Goal: Information Seeking & Learning: Learn about a topic

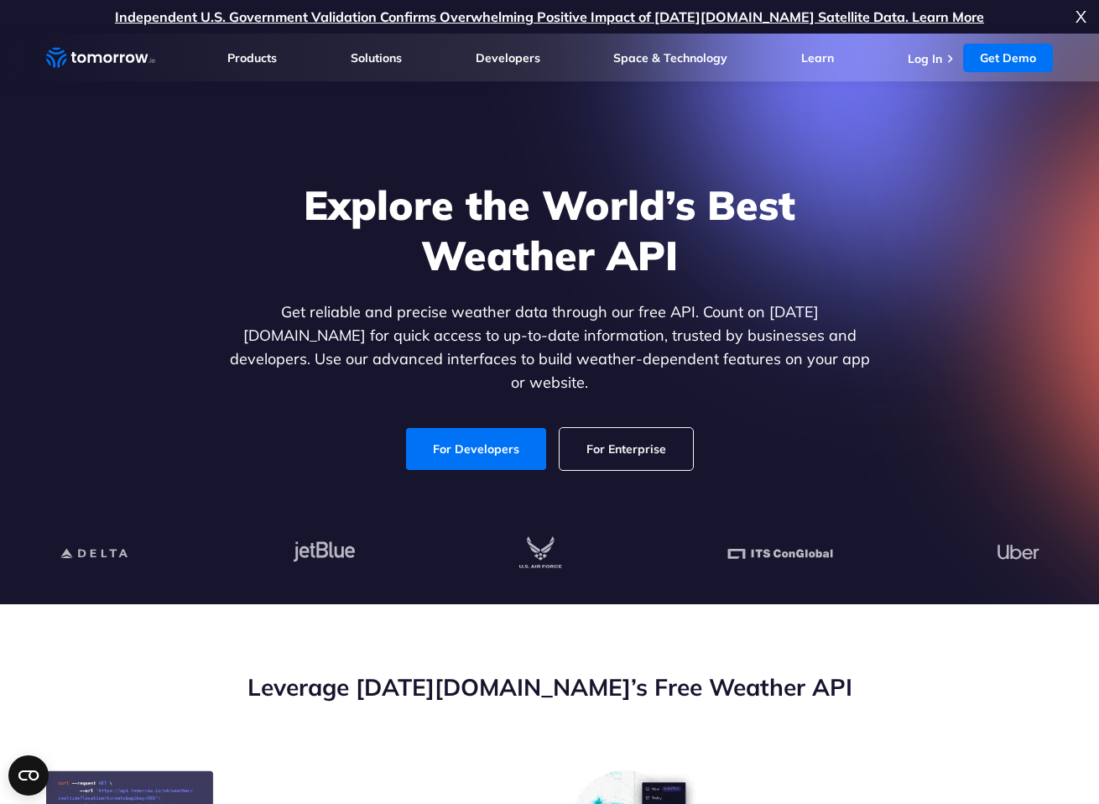
click at [995, 59] on link "Get Demo" at bounding box center [1008, 58] width 90 height 29
drag, startPoint x: 0, startPoint y: 0, endPoint x: 935, endPoint y: 58, distance: 936.7
click at [935, 58] on link "Log In" at bounding box center [925, 58] width 34 height 15
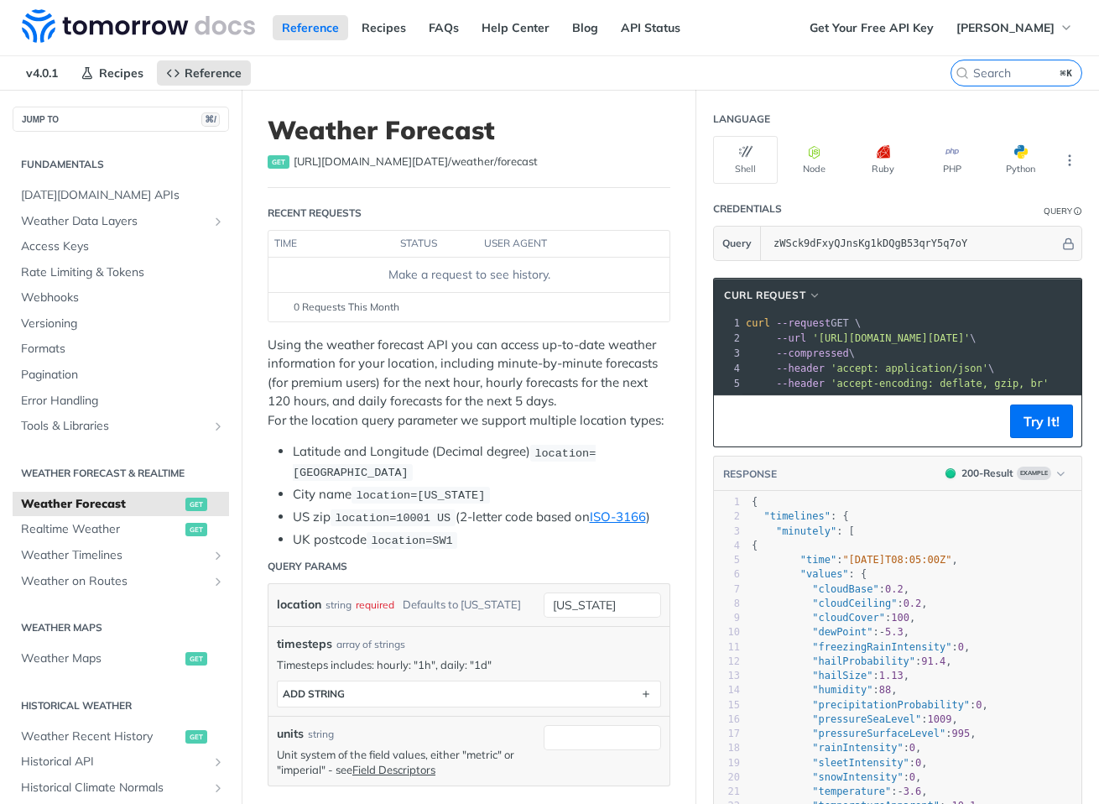
scroll to position [296, 0]
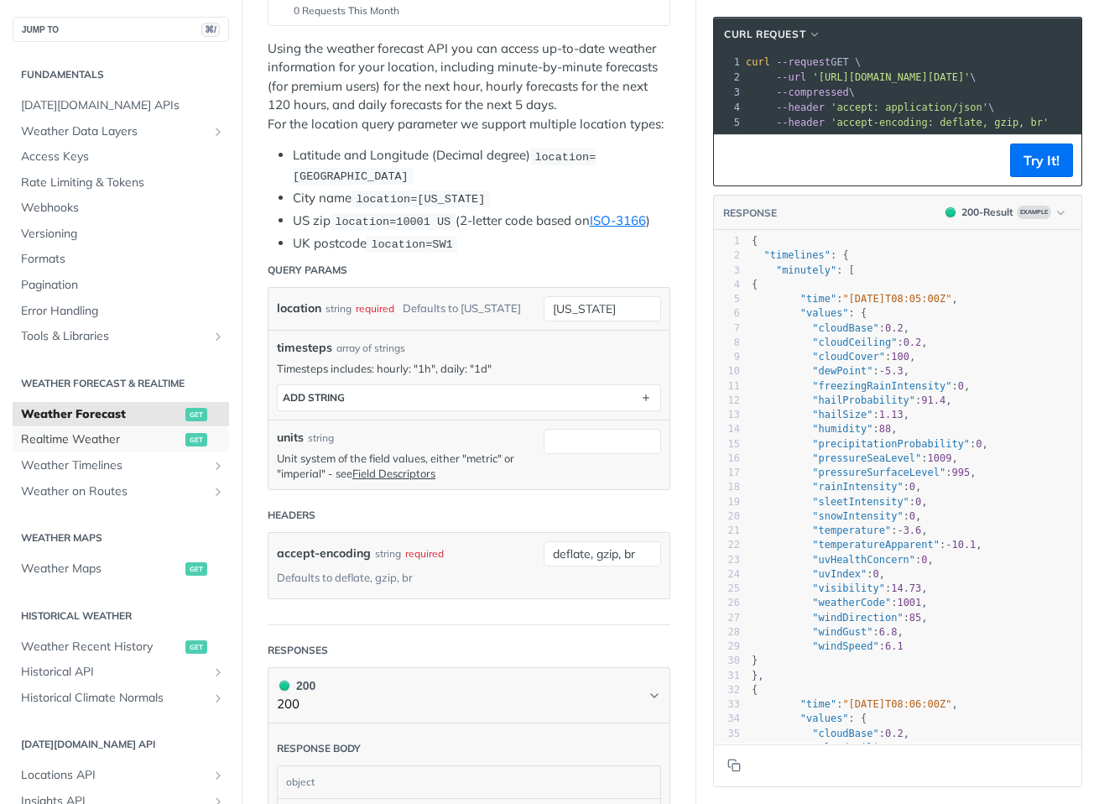
click at [123, 438] on span "Realtime Weather" at bounding box center [101, 439] width 160 height 17
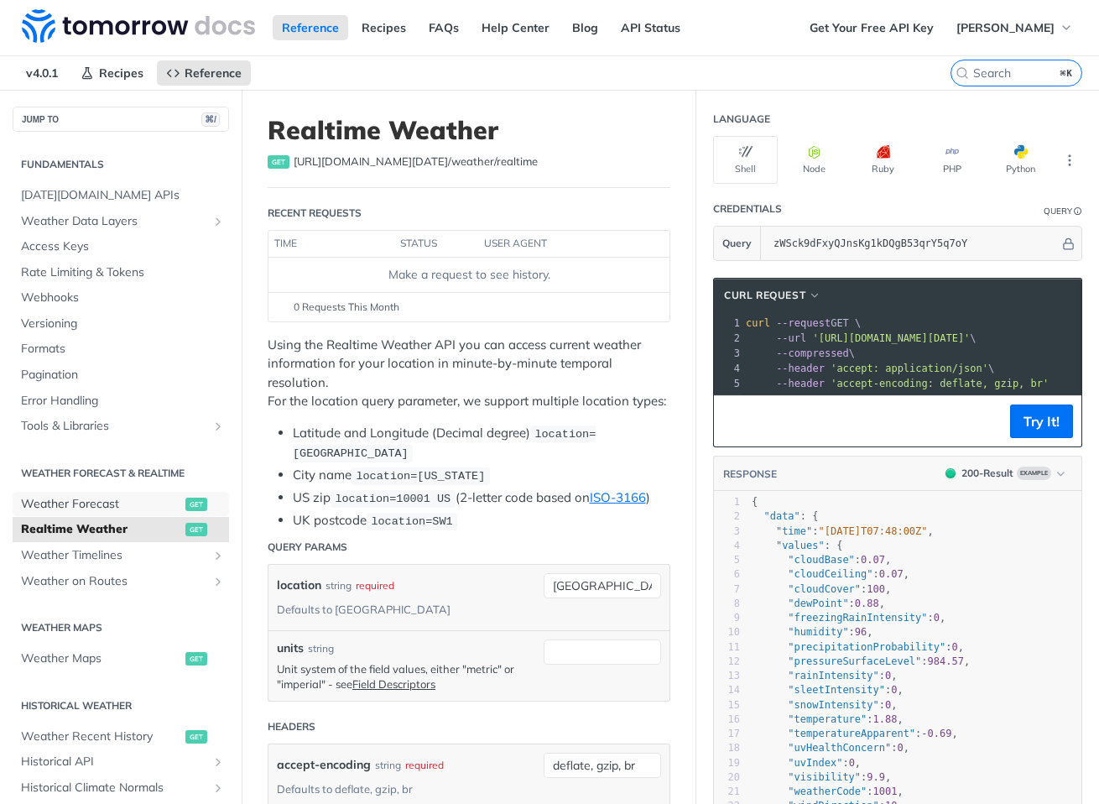
click at [113, 513] on link "Weather Forecast get" at bounding box center [121, 504] width 217 height 25
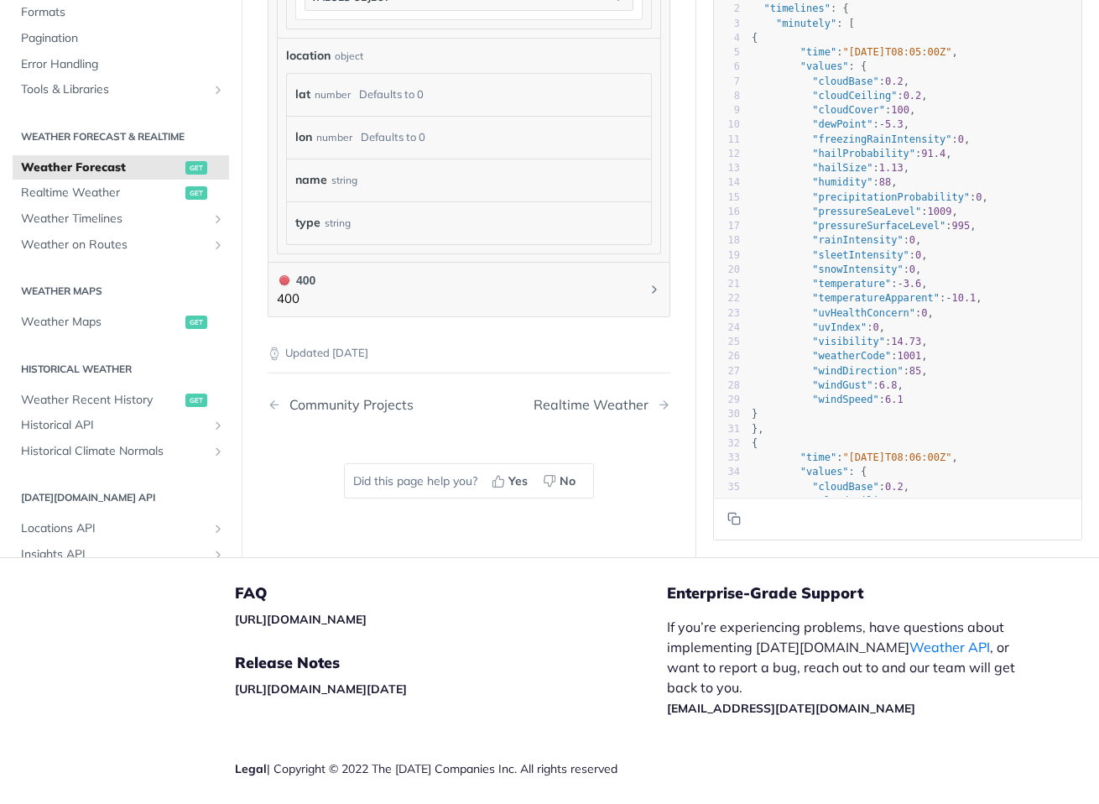
scroll to position [50, 0]
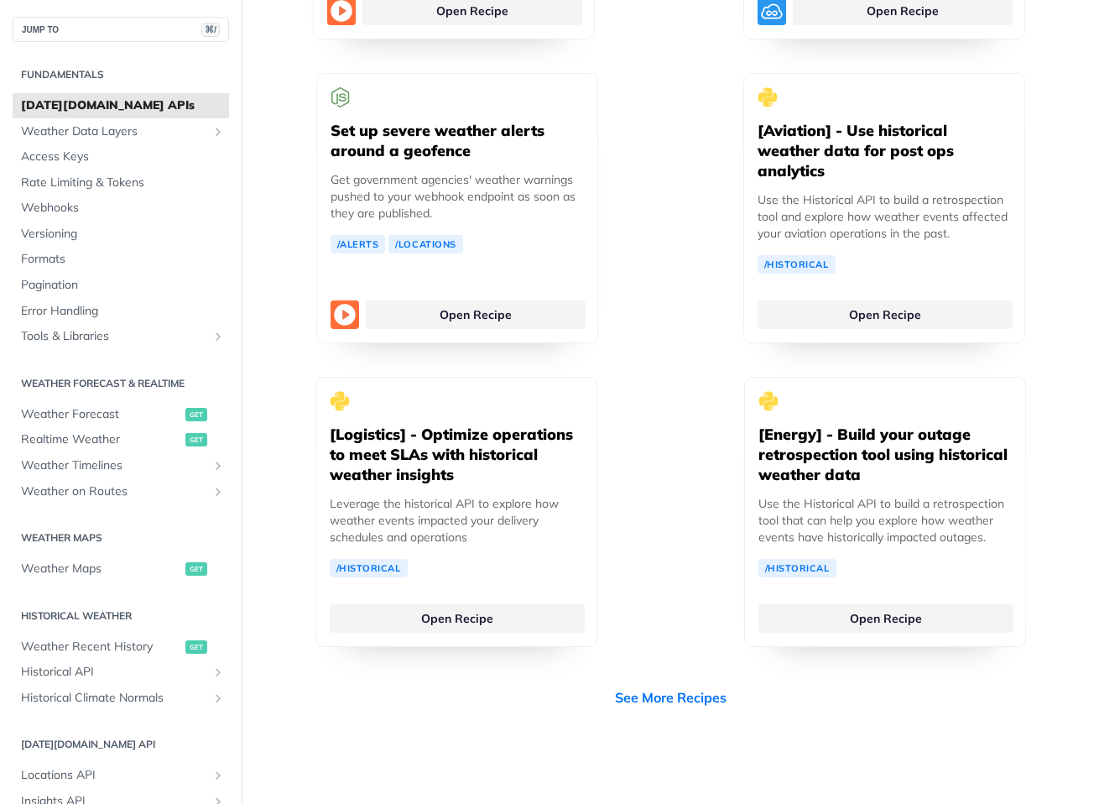
scroll to position [4935, 0]
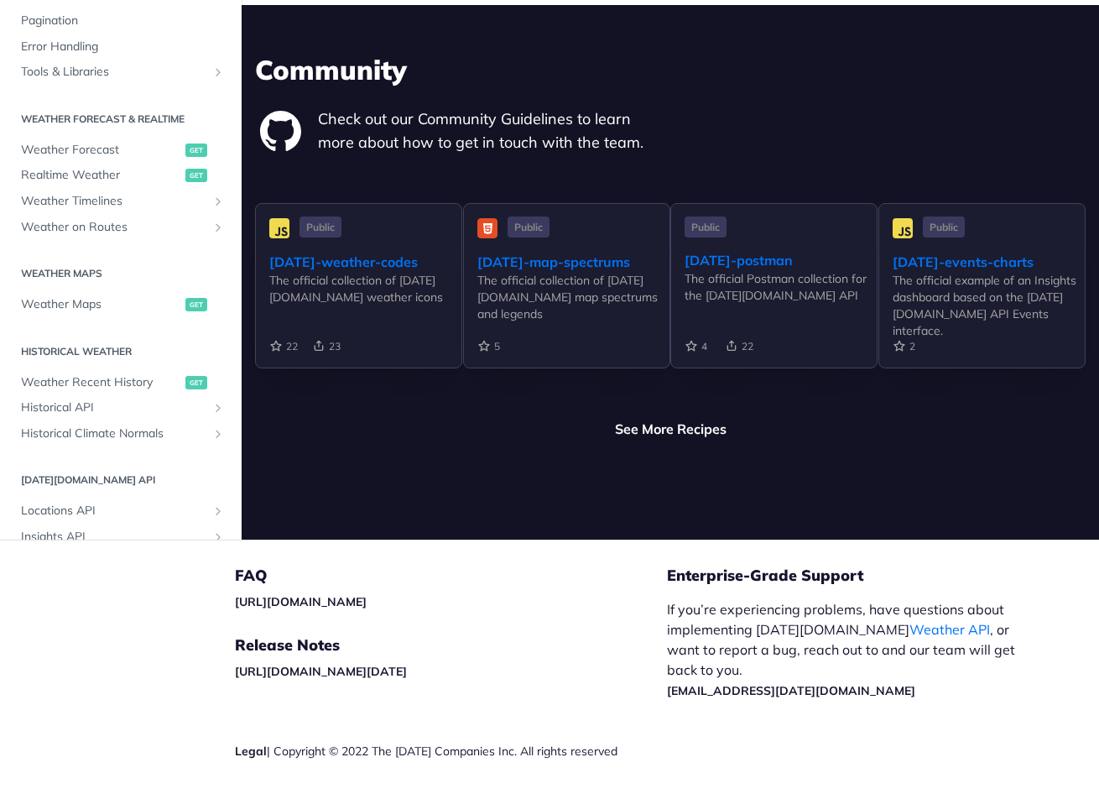
click at [697, 61] on div "Community Check out our Community Guidelines to learn more about how to get in …" at bounding box center [670, 104] width 831 height 106
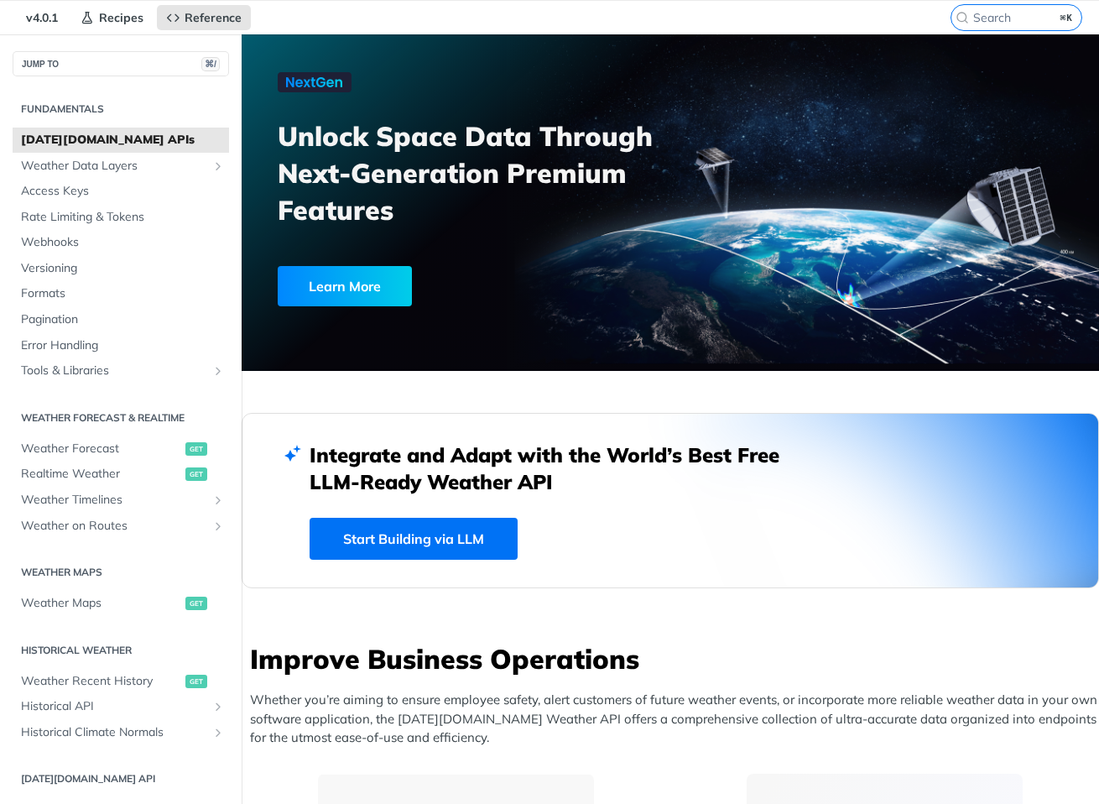
scroll to position [0, 0]
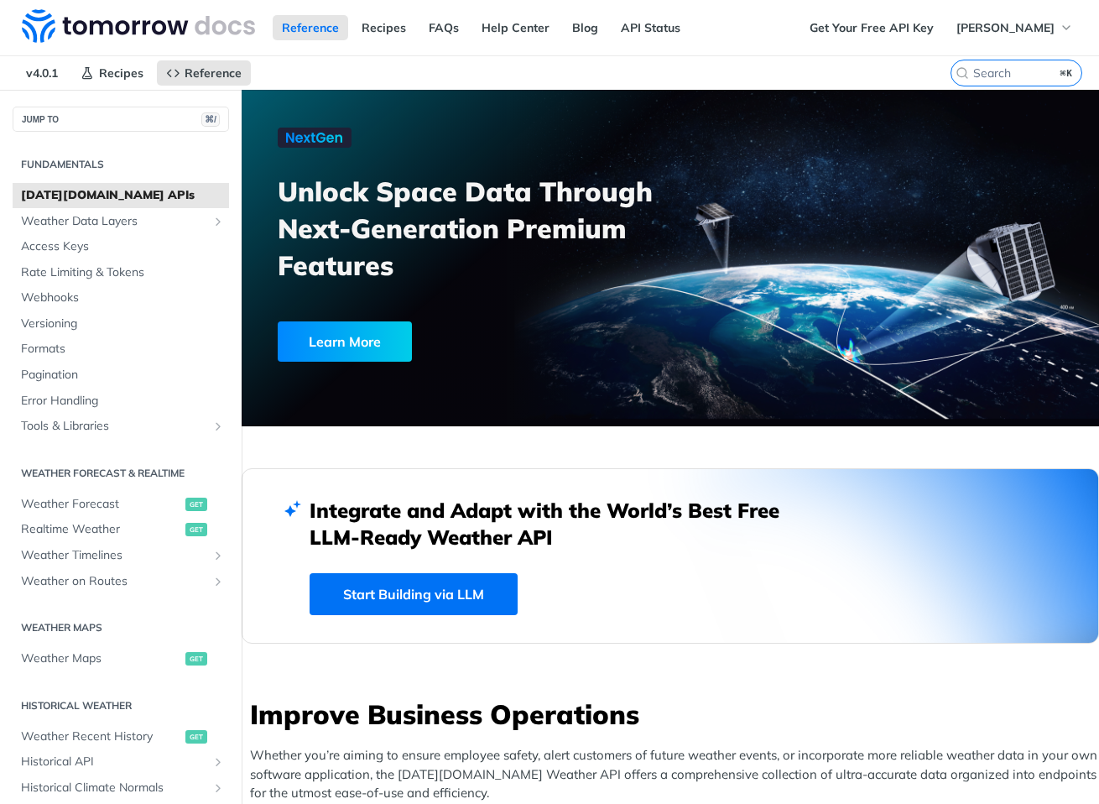
click at [358, 341] on div "Learn More" at bounding box center [345, 341] width 134 height 40
click at [904, 28] on link "Get Your Free API Key" at bounding box center [872, 27] width 143 height 25
